Goal: Task Accomplishment & Management: Manage account settings

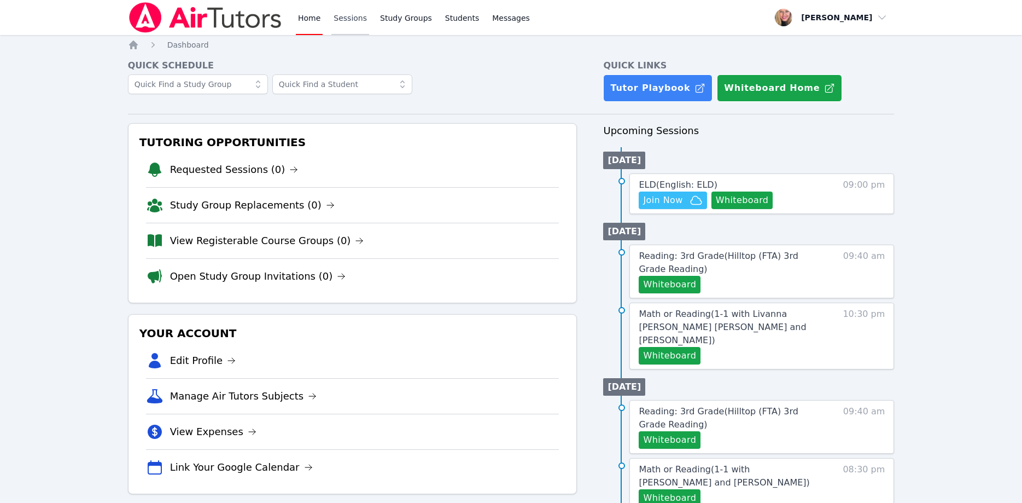
click at [340, 21] on link "Sessions" at bounding box center [350, 17] width 38 height 35
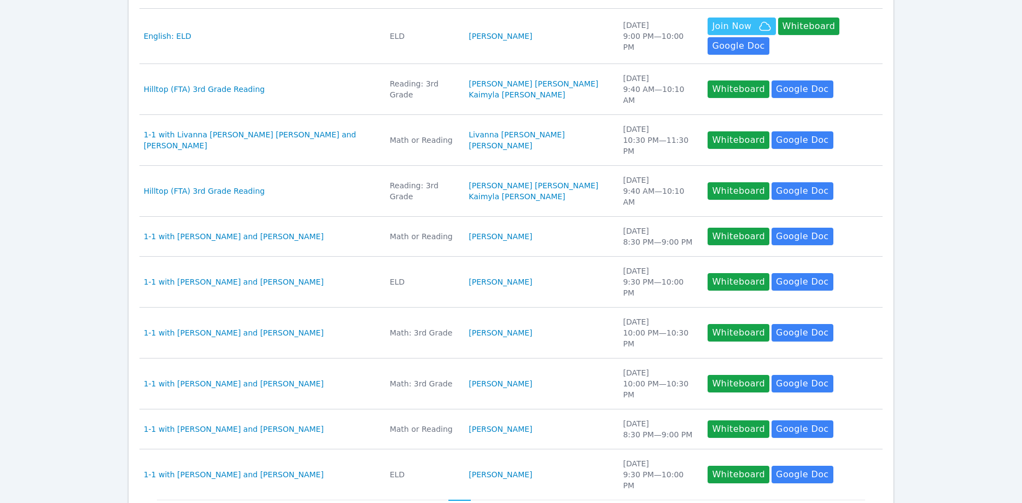
scroll to position [279, 0]
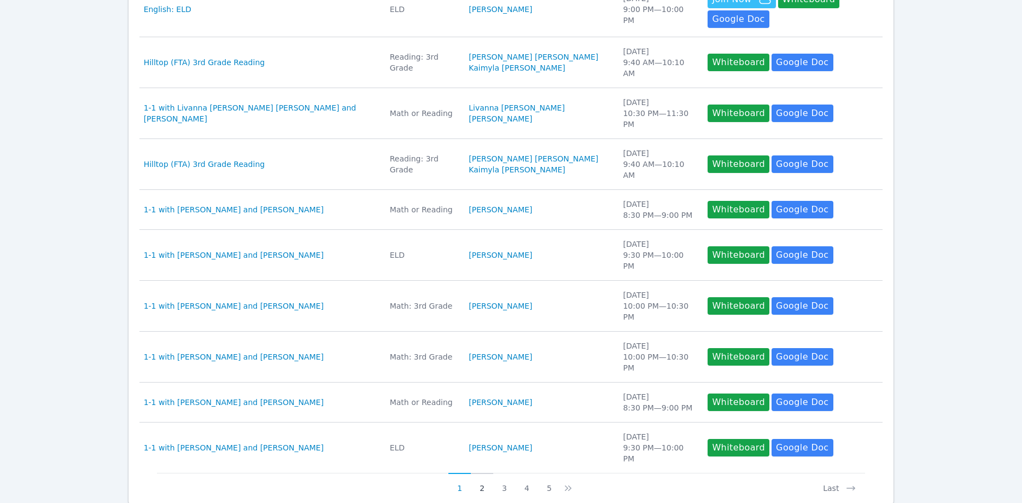
click at [485, 473] on button "2" at bounding box center [482, 483] width 22 height 21
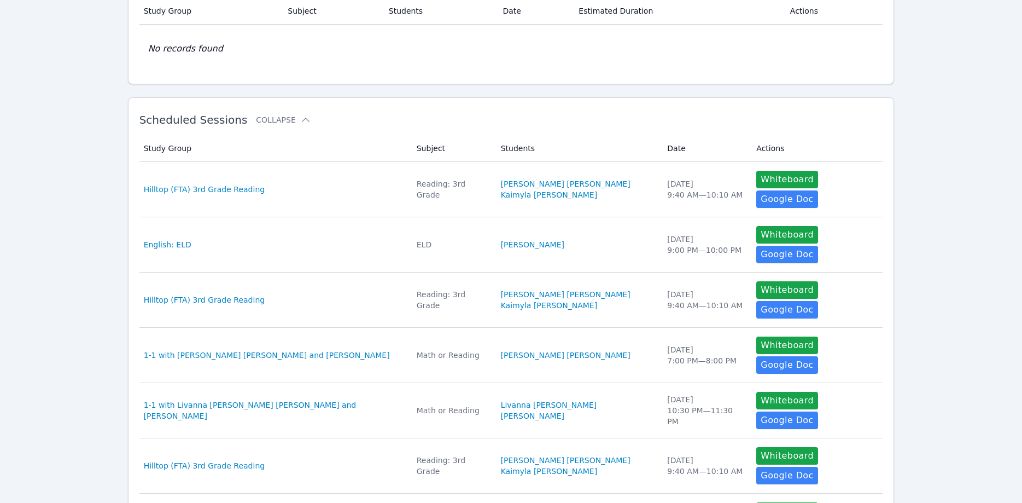
scroll to position [112, 0]
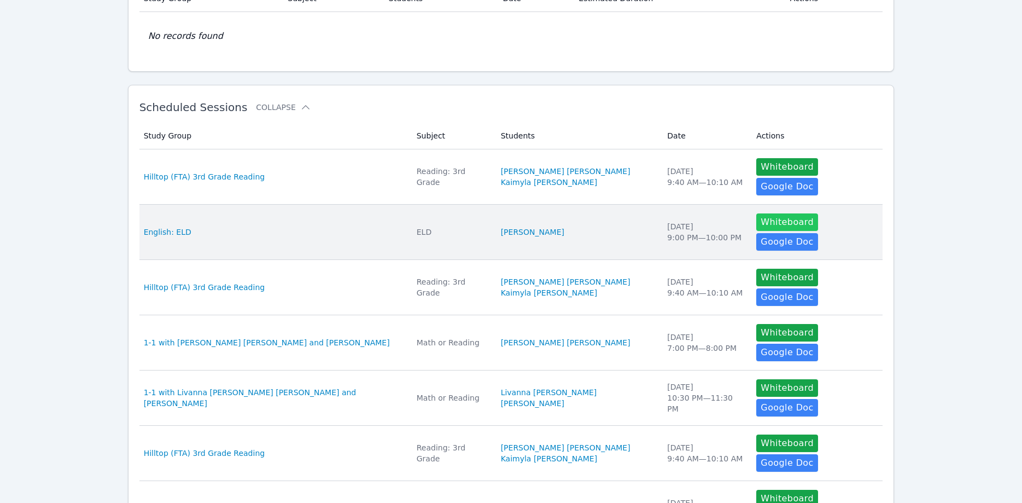
click at [756, 213] on button "Whiteboard" at bounding box center [787, 222] width 62 height 18
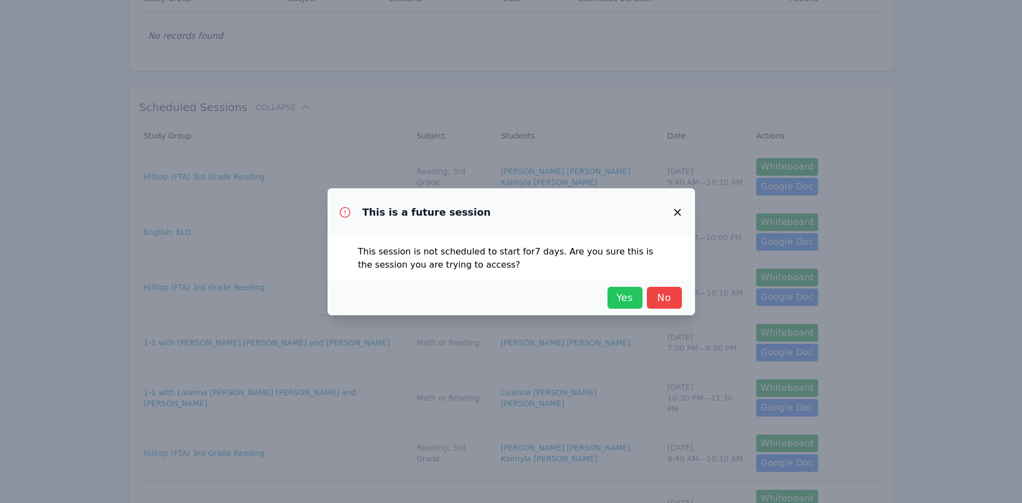
click at [620, 302] on span "Yes" at bounding box center [625, 297] width 24 height 15
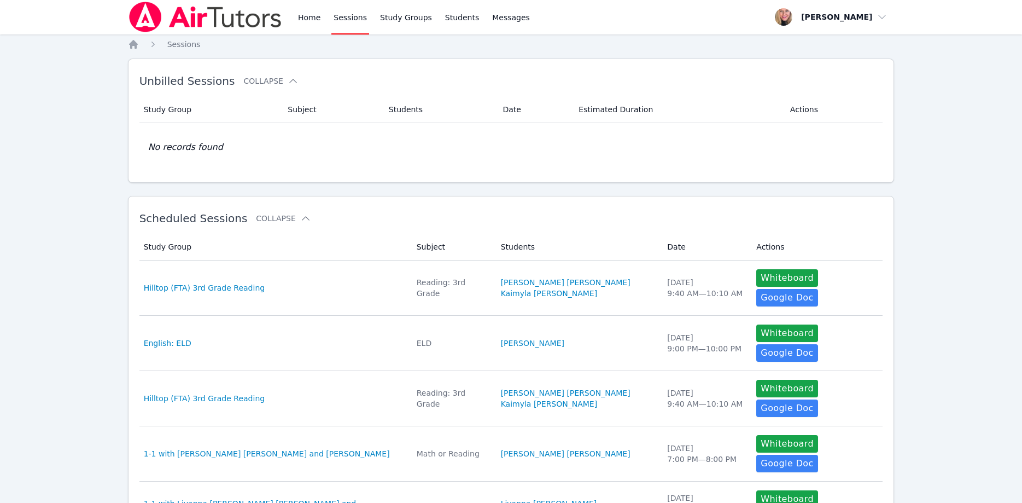
scroll to position [0, 0]
click at [392, 24] on link "Study Groups" at bounding box center [406, 17] width 56 height 35
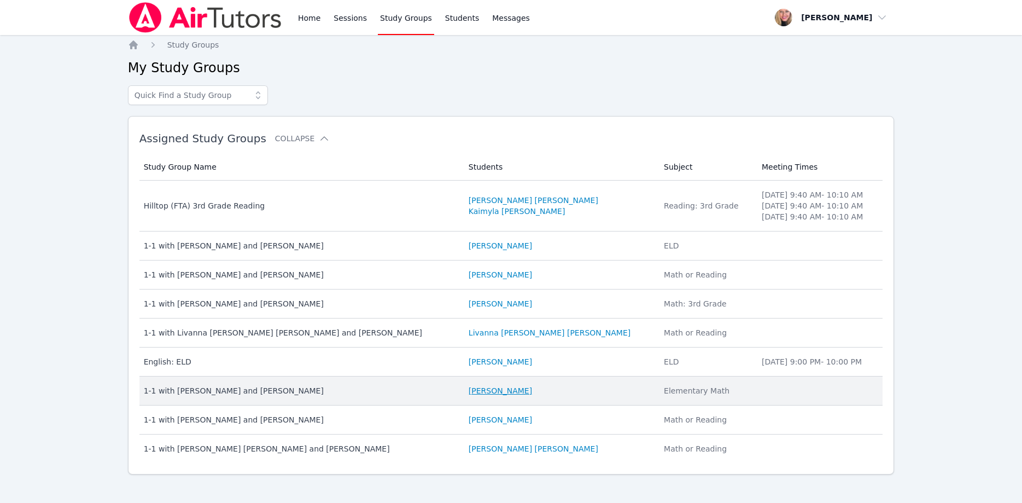
click at [469, 390] on link "Dominik Mitchell" at bounding box center [500, 390] width 63 height 11
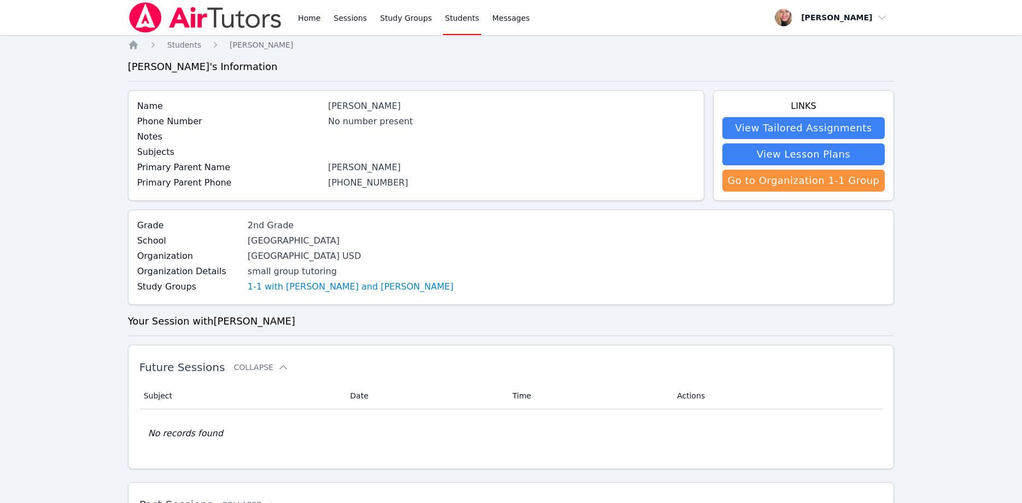
click at [355, 182] on link "(352) 306-2247" at bounding box center [368, 182] width 80 height 10
click at [503, 15] on span "Messages" at bounding box center [511, 18] width 38 height 11
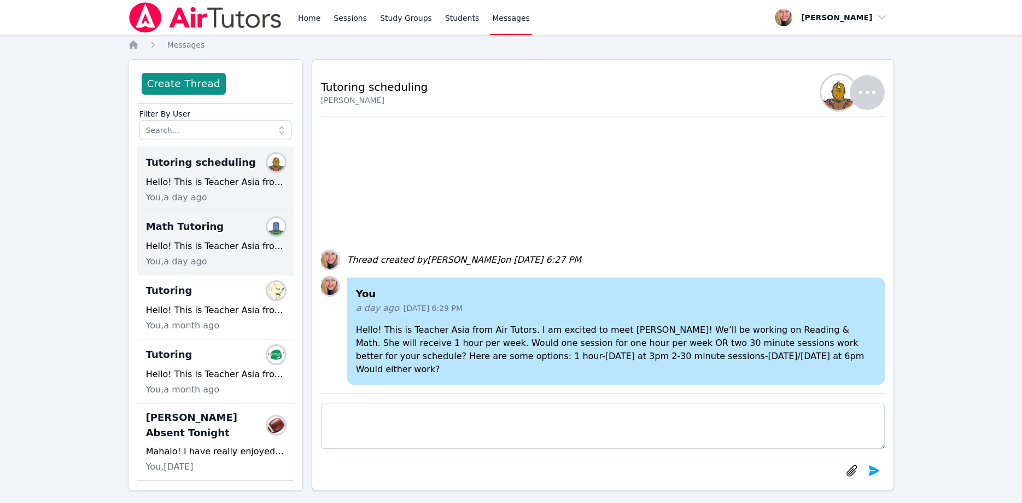
click at [202, 240] on div "Hello! This is Teacher Asia from Air Tutors. I am excited to meet Dominik! We’l…" at bounding box center [215, 246] width 139 height 13
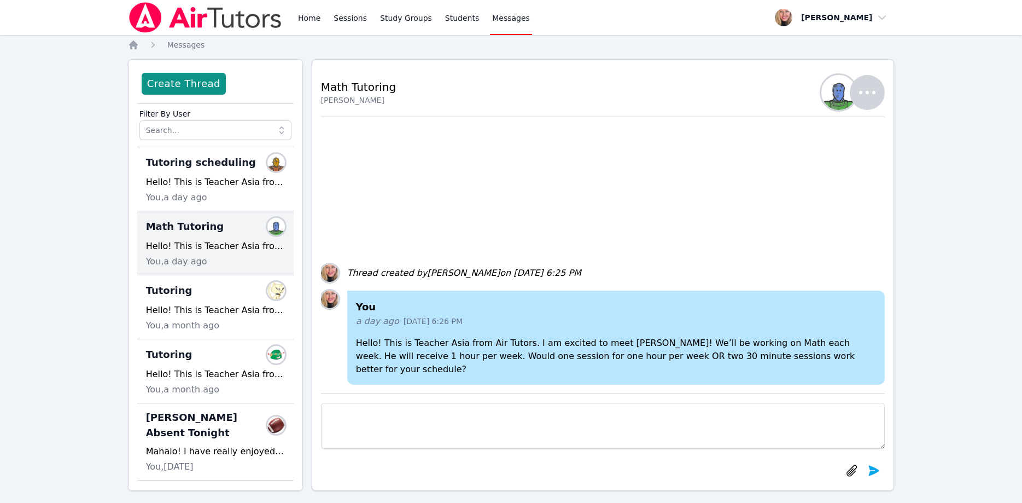
scroll to position [10, 0]
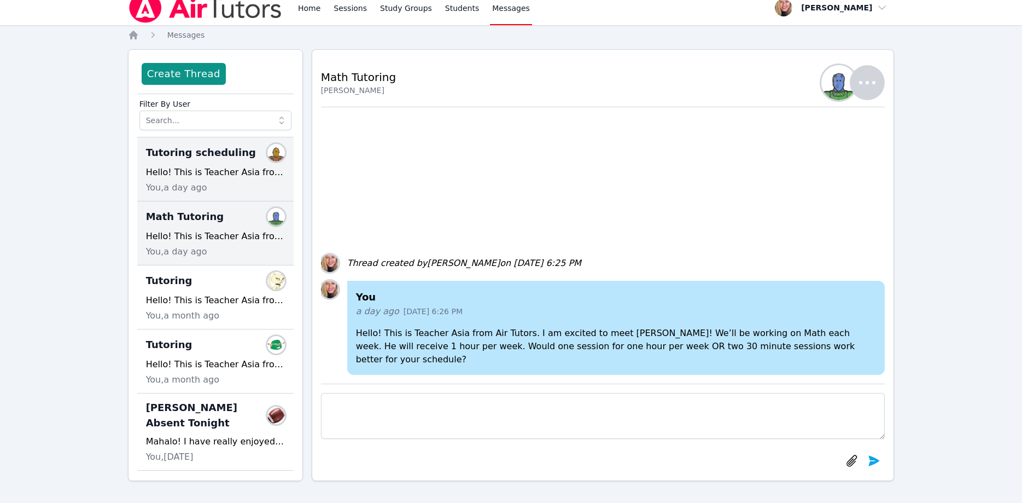
click at [208, 172] on div "Hello! This is Teacher Asia from Air Tutors. I am excited to meet Kate! We’ll b…" at bounding box center [215, 172] width 139 height 13
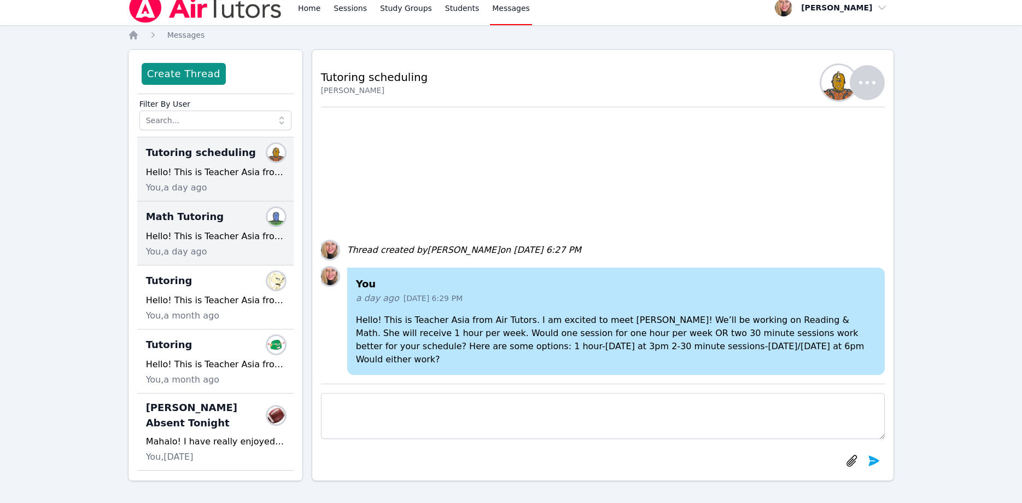
click at [206, 252] on div "You, a day ago" at bounding box center [215, 251] width 139 height 13
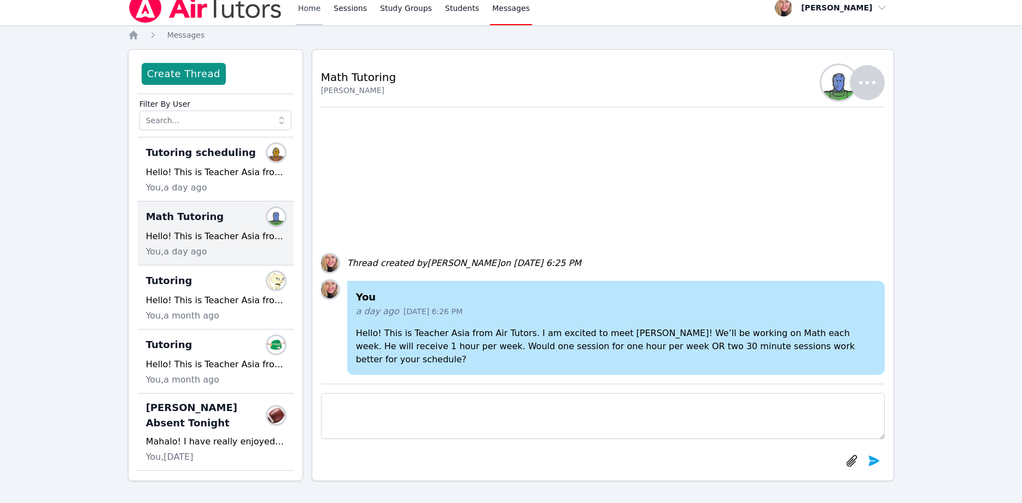
click at [317, 10] on link "Home" at bounding box center [309, 7] width 27 height 35
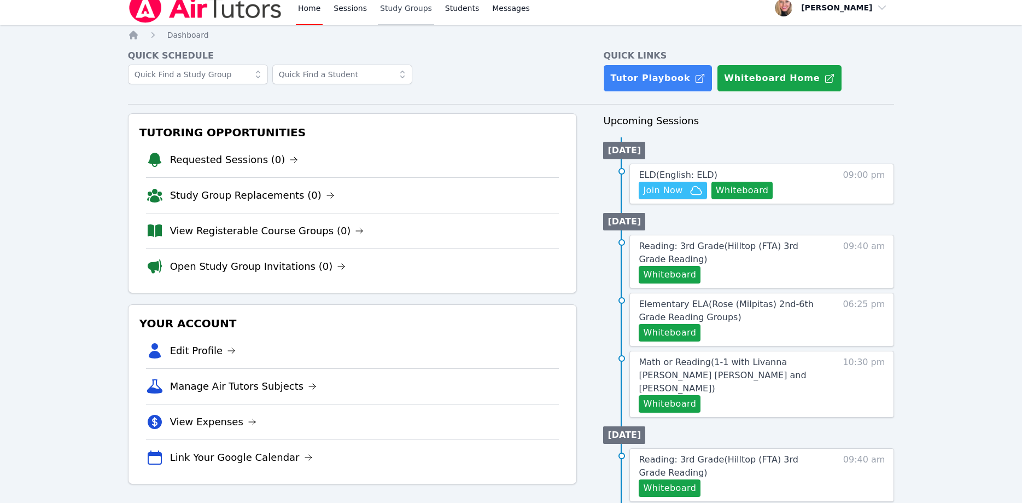
click at [401, 14] on link "Study Groups" at bounding box center [406, 7] width 56 height 35
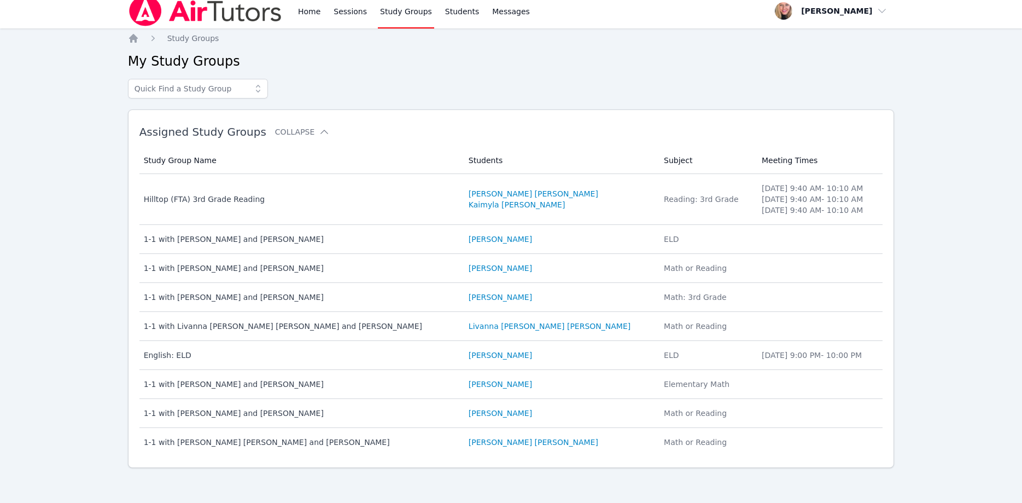
scroll to position [7, 0]
click at [304, 8] on link "Home" at bounding box center [309, 10] width 27 height 35
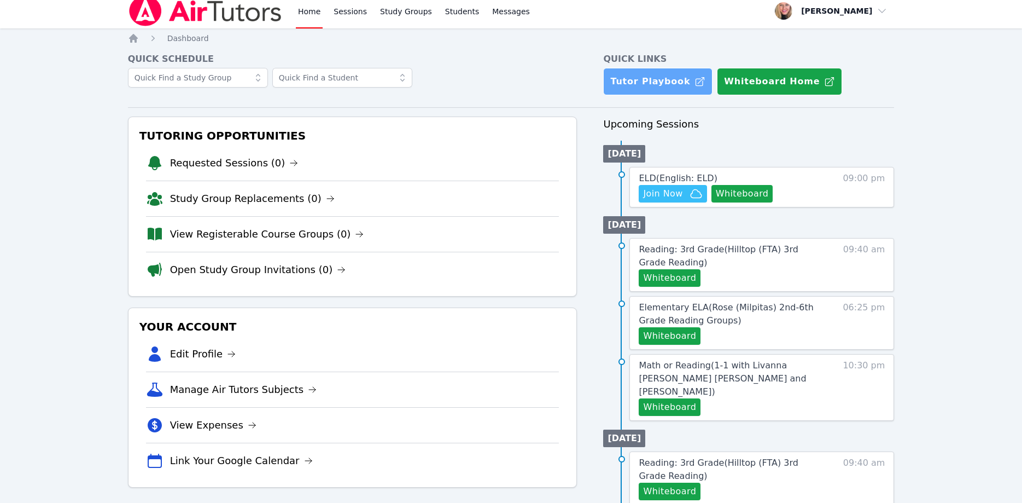
click at [673, 83] on link "Tutor Playbook" at bounding box center [657, 81] width 109 height 27
click at [353, 16] on link "Sessions" at bounding box center [350, 10] width 38 height 35
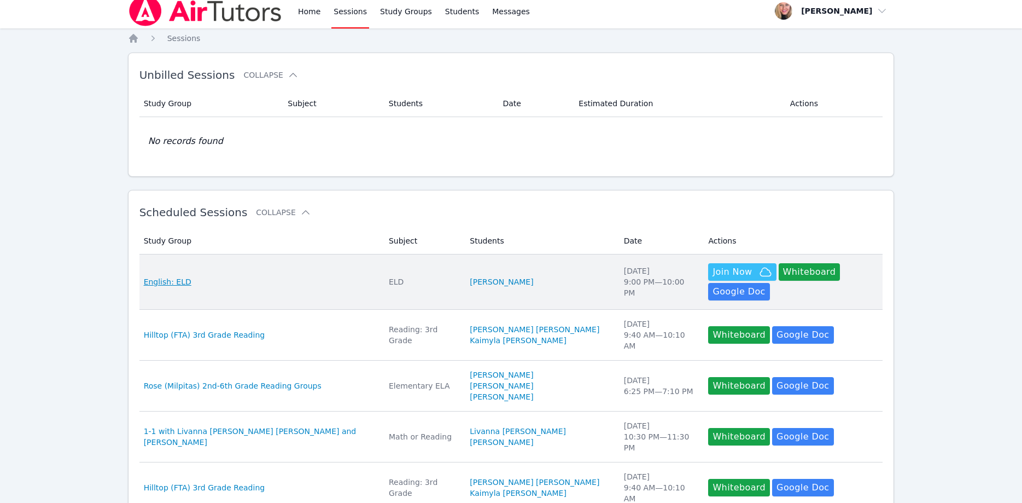
click at [173, 277] on span "English: ELD" at bounding box center [168, 281] width 48 height 11
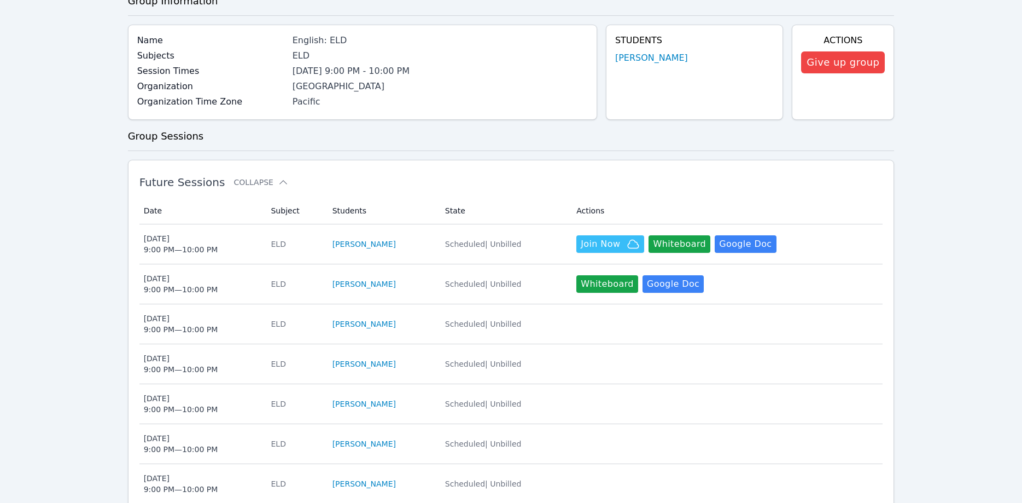
scroll to position [112, 0]
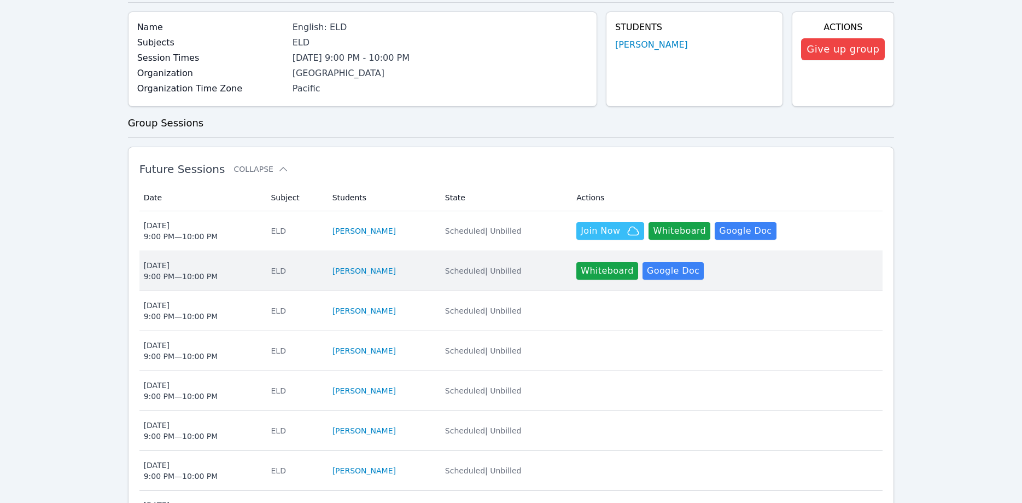
click at [183, 271] on div "Tue Oct 21 9:00 PM — 10:00 PM" at bounding box center [181, 271] width 74 height 22
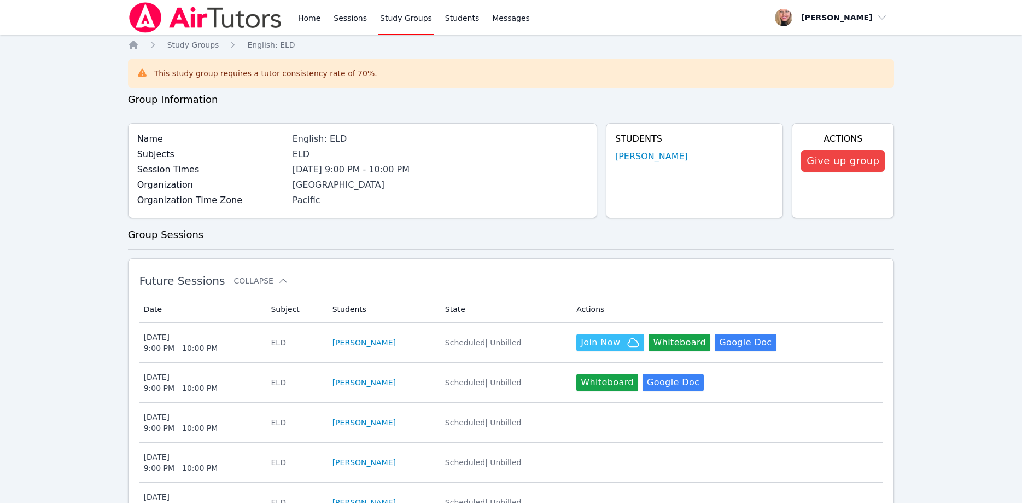
scroll to position [112, 0]
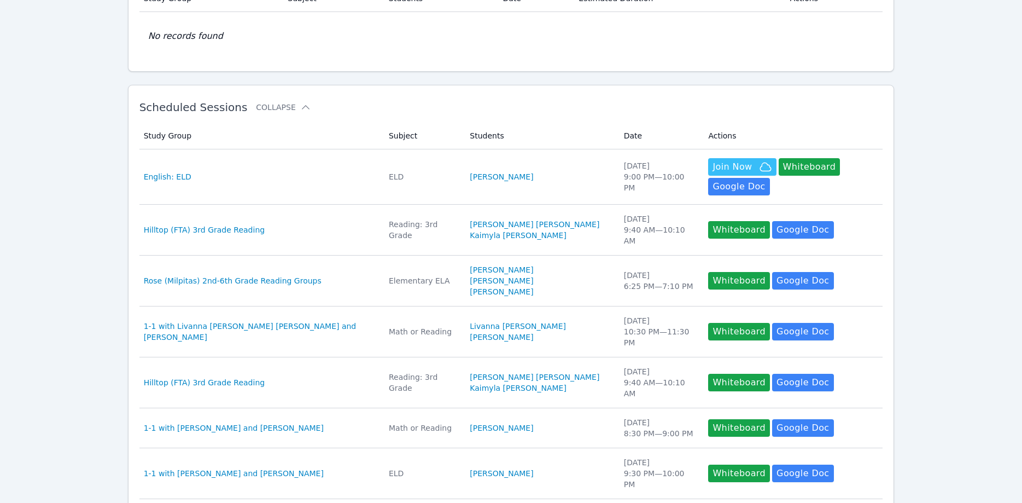
scroll to position [7, 0]
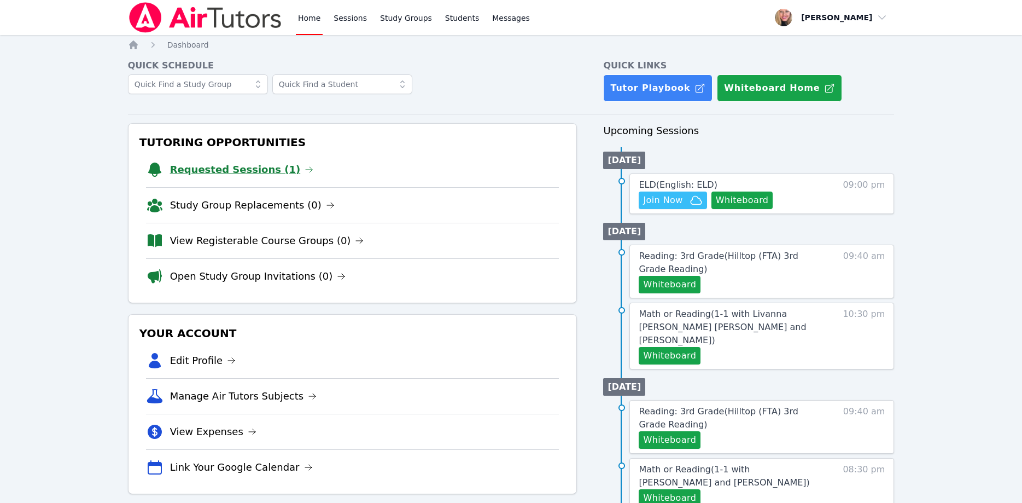
click at [223, 170] on link "Requested Sessions (1)" at bounding box center [242, 169] width 144 height 15
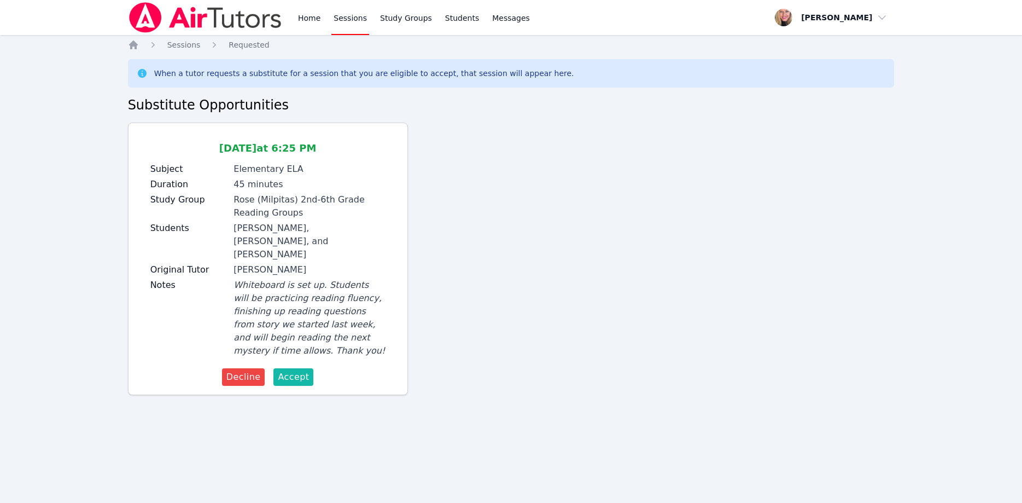
click at [295, 370] on span "Accept" at bounding box center [293, 376] width 31 height 13
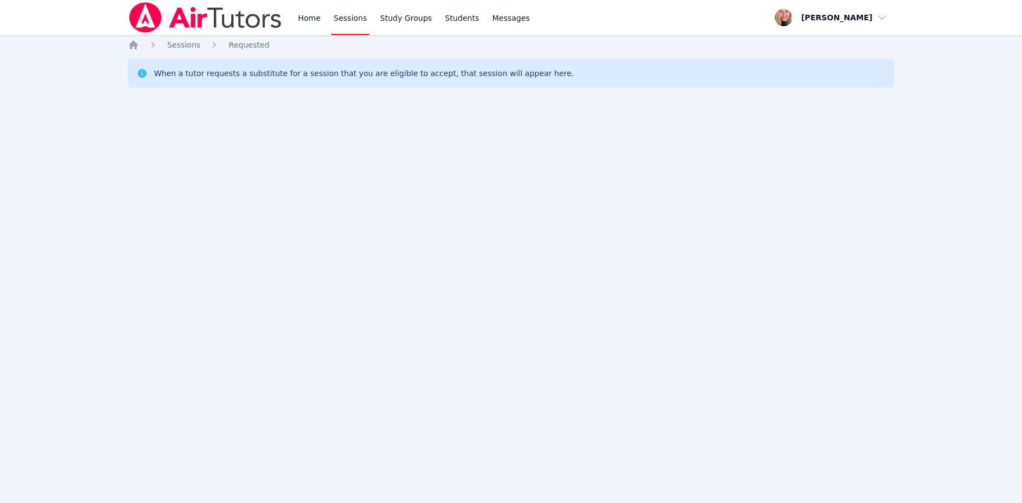
click at [139, 42] on ol "Home Sessions Requested" at bounding box center [199, 44] width 142 height 11
click at [137, 42] on icon "Breadcrumb" at bounding box center [133, 44] width 11 height 11
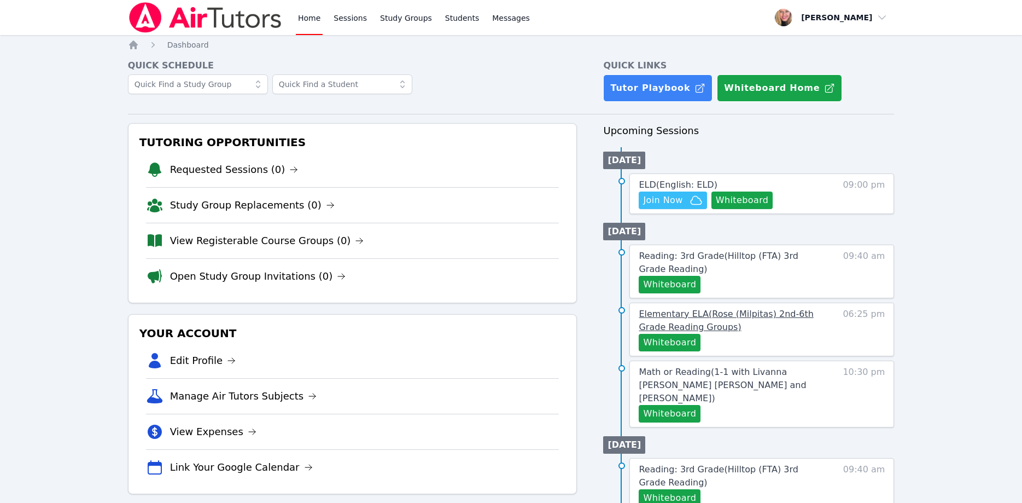
click at [793, 313] on span "Elementary ELA ( Rose (Milpitas) 2nd-6th Grade Reading Groups )" at bounding box center [726, 320] width 174 height 24
